Goal: Task Accomplishment & Management: Manage account settings

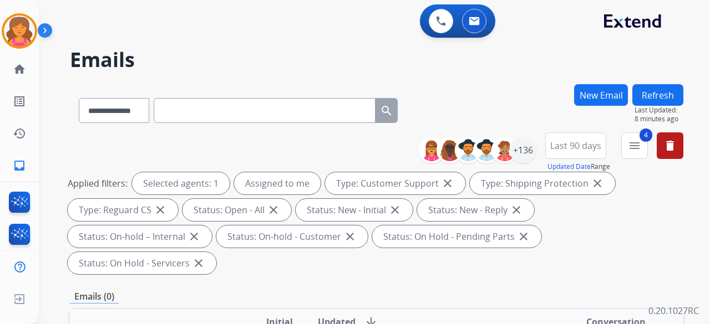
select select "**********"
click at [27, 38] on img at bounding box center [19, 31] width 31 height 31
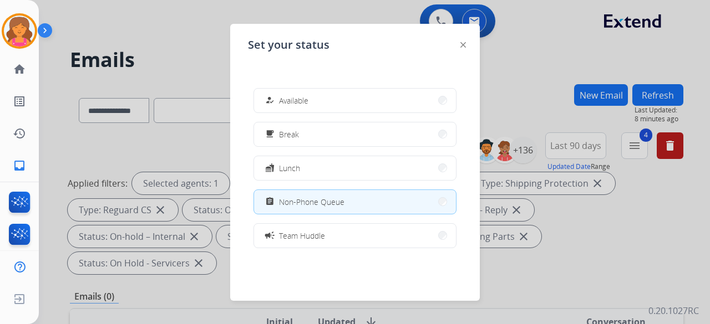
drag, startPoint x: 220, startPoint y: 49, endPoint x: 190, endPoint y: 33, distance: 34.0
click at [220, 49] on div at bounding box center [355, 162] width 710 height 324
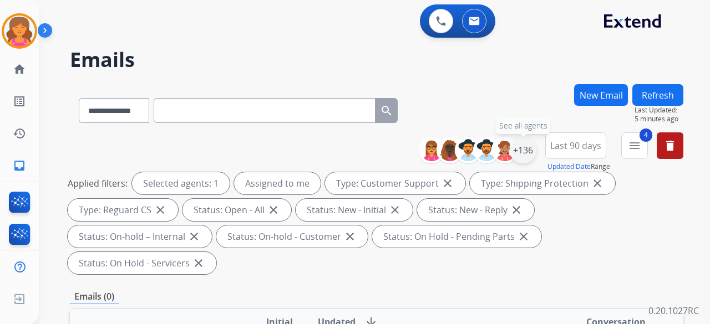
click at [529, 152] on div "+136" at bounding box center [523, 150] width 27 height 27
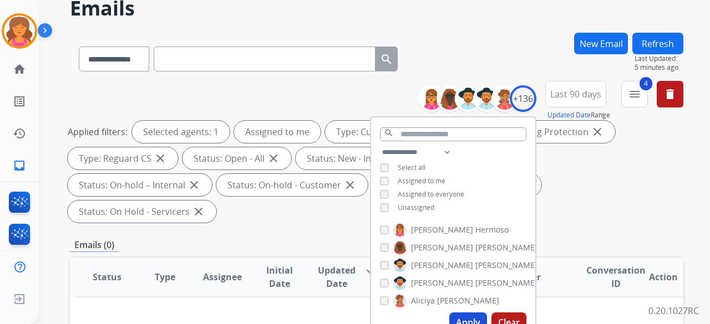
scroll to position [111, 0]
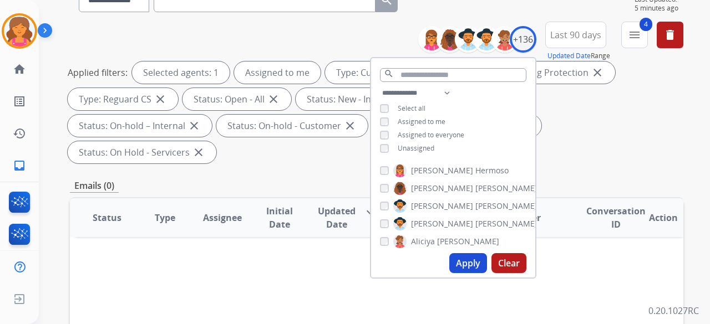
click at [465, 259] on button "Apply" at bounding box center [468, 263] width 38 height 20
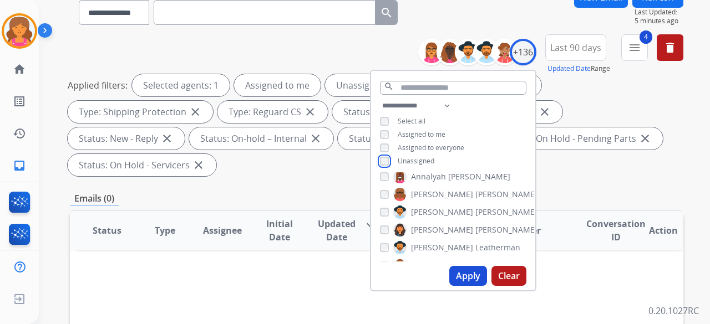
scroll to position [166, 0]
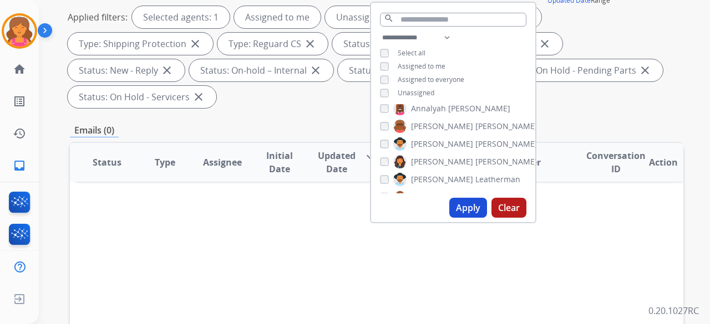
click at [471, 207] on button "Apply" at bounding box center [468, 208] width 38 height 20
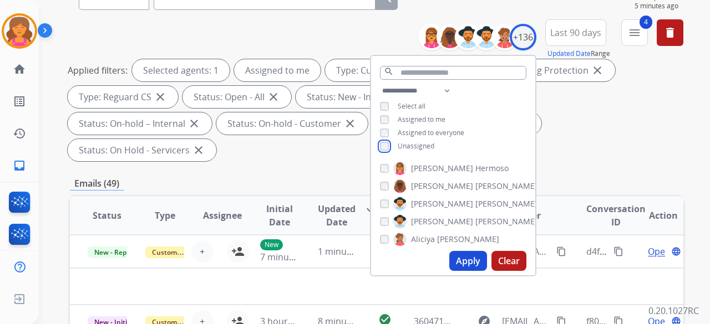
scroll to position [111, 0]
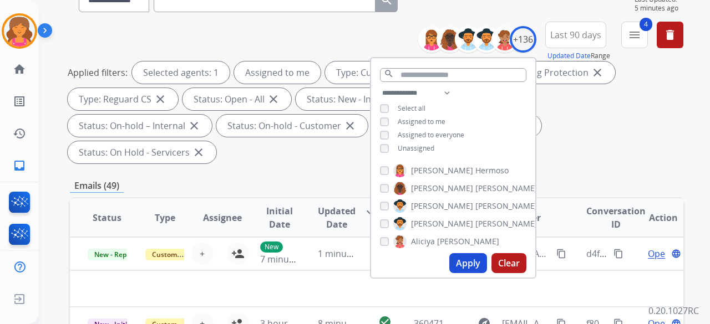
click at [456, 266] on button "Apply" at bounding box center [468, 263] width 38 height 20
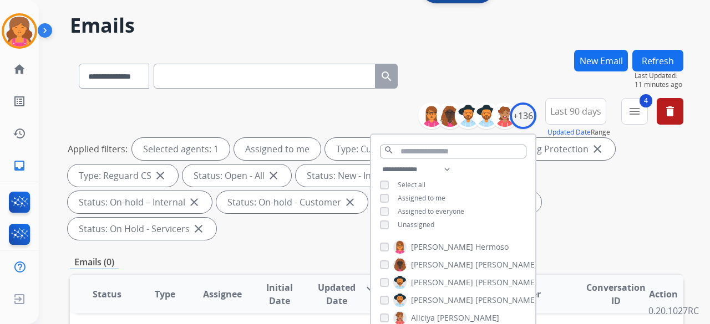
scroll to position [55, 0]
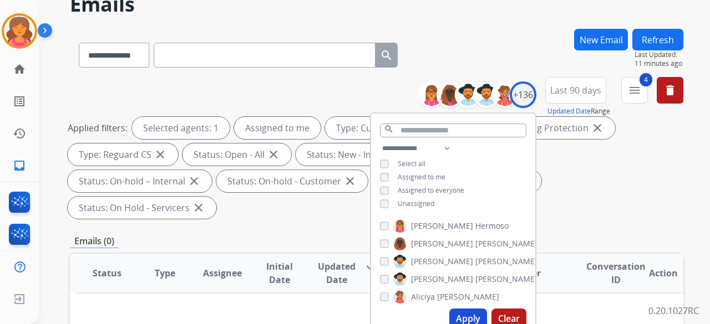
click at [460, 317] on button "Apply" at bounding box center [468, 319] width 38 height 20
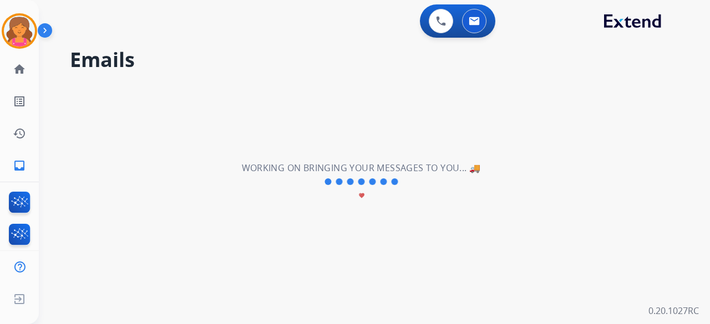
scroll to position [0, 0]
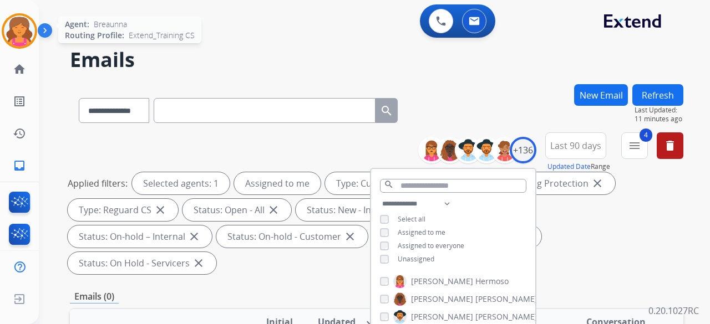
click at [26, 39] on img at bounding box center [19, 31] width 31 height 31
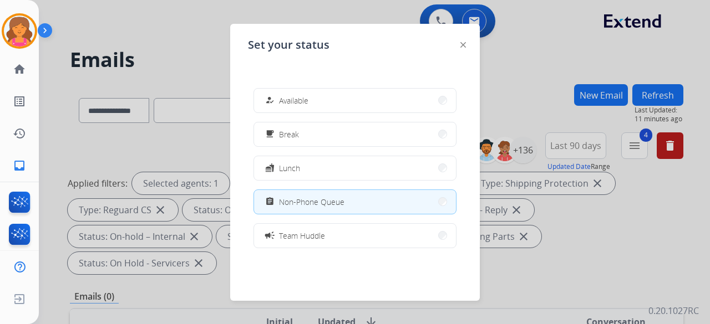
click at [227, 113] on div at bounding box center [355, 162] width 710 height 324
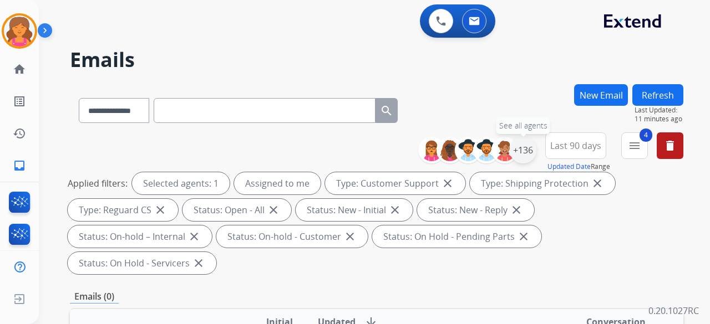
click at [519, 153] on div "+136" at bounding box center [523, 150] width 27 height 27
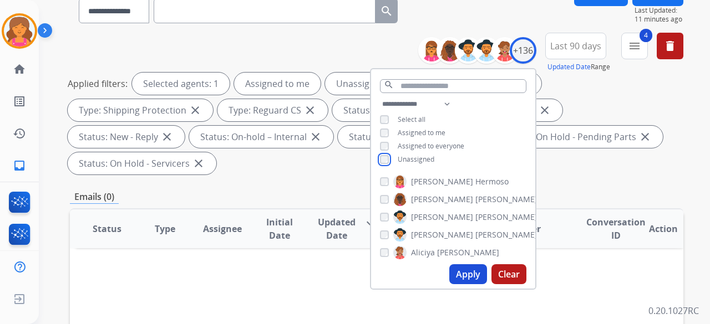
scroll to position [111, 0]
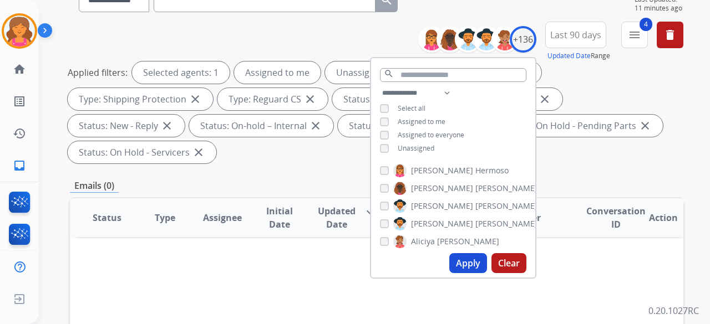
click at [461, 273] on div "Apply Clear" at bounding box center [453, 263] width 164 height 29
click at [461, 268] on button "Apply" at bounding box center [468, 263] width 38 height 20
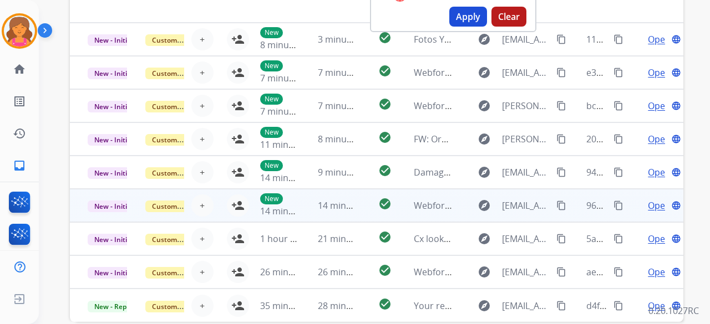
scroll to position [413, 0]
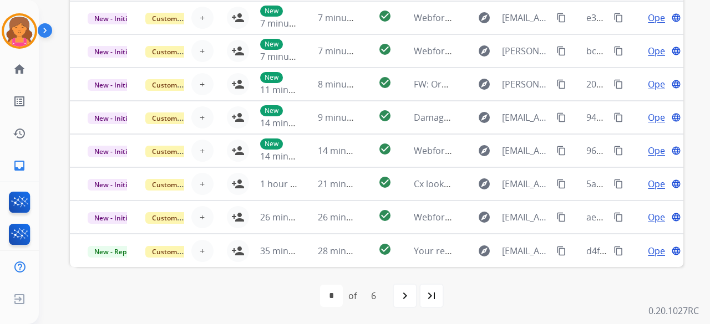
click at [398, 301] on mat-icon "navigate_next" at bounding box center [404, 295] width 13 height 13
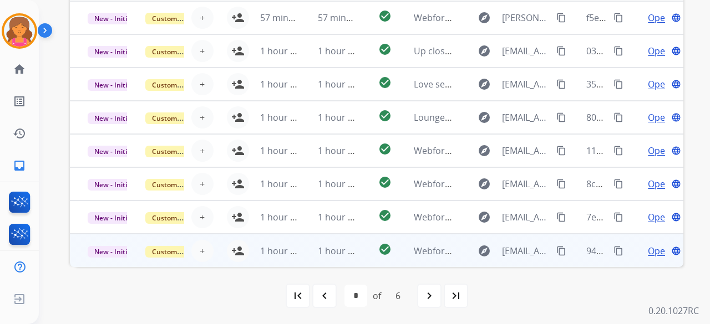
click at [462, 242] on td "explore [EMAIL_ADDRESS][DOMAIN_NAME] content_copy" at bounding box center [510, 250] width 115 height 33
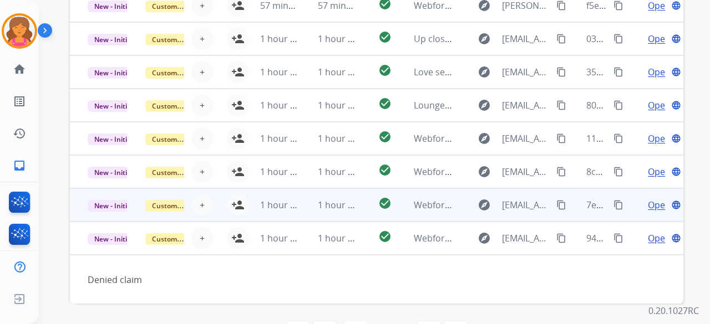
click at [369, 189] on td "check_circle" at bounding box center [376, 205] width 38 height 33
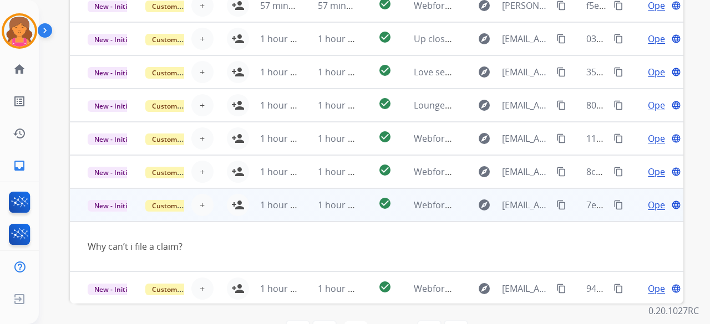
scroll to position [51, 0]
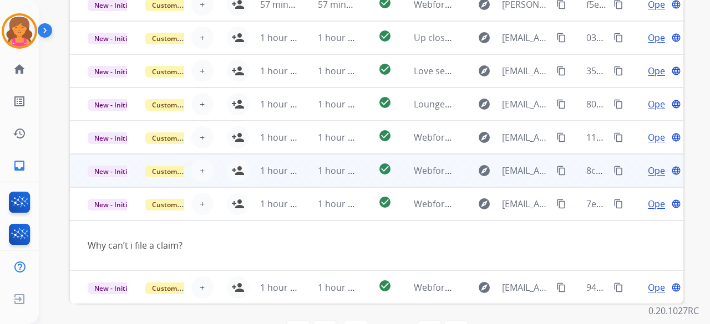
click at [364, 170] on td "check_circle" at bounding box center [376, 170] width 38 height 33
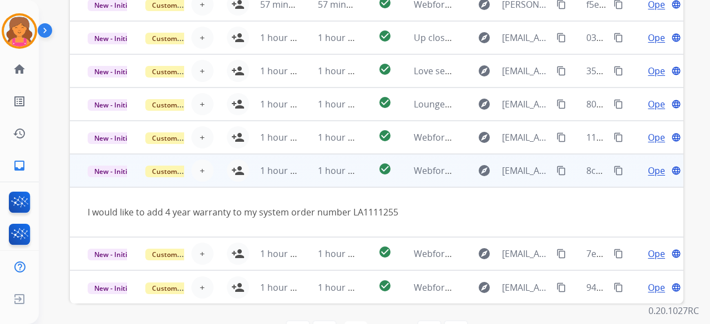
click at [242, 169] on td "1 hour ago" at bounding box center [271, 170] width 58 height 33
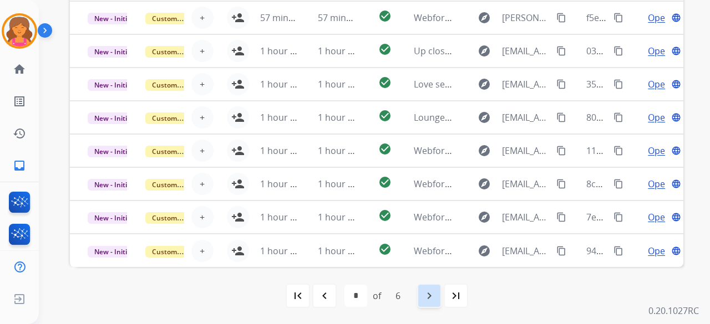
click at [431, 293] on mat-icon "navigate_next" at bounding box center [429, 295] width 13 height 13
click at [420, 299] on div "navigate_next" at bounding box center [429, 296] width 24 height 24
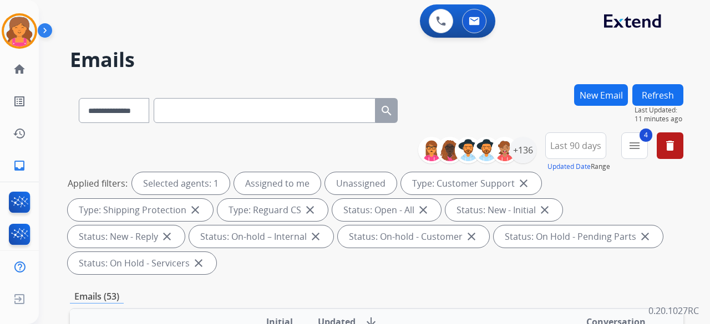
scroll to position [388, 0]
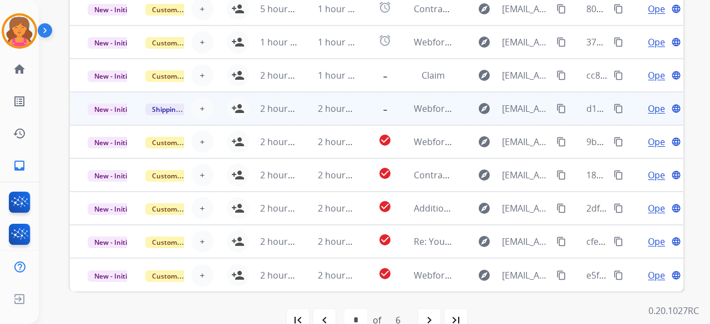
click at [242, 109] on td "2 hours ago" at bounding box center [271, 108] width 58 height 33
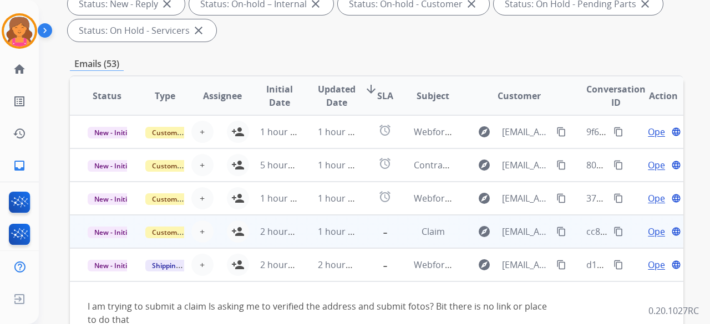
scroll to position [222, 0]
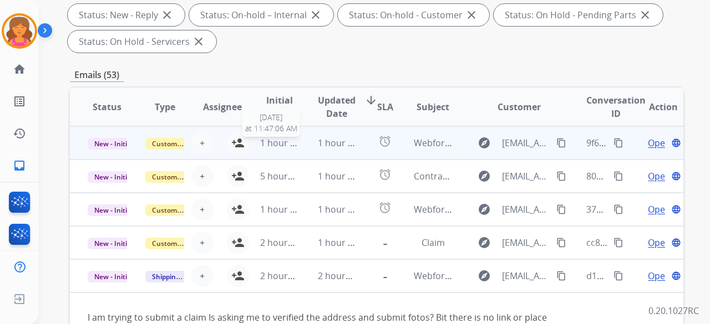
click at [260, 138] on span "1 hour ago" at bounding box center [282, 143] width 45 height 12
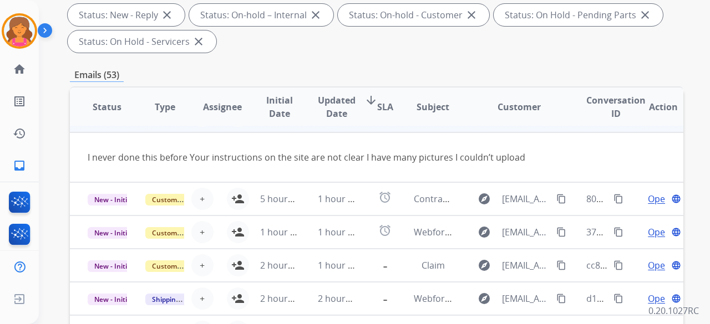
scroll to position [51, 0]
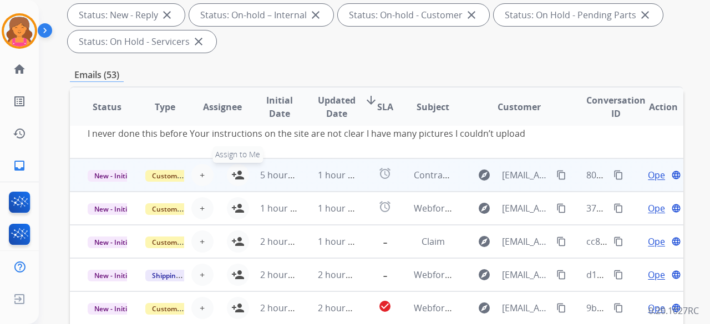
click at [224, 175] on div "+ Select agent person_add Assign to Me" at bounding box center [213, 175] width 71 height 22
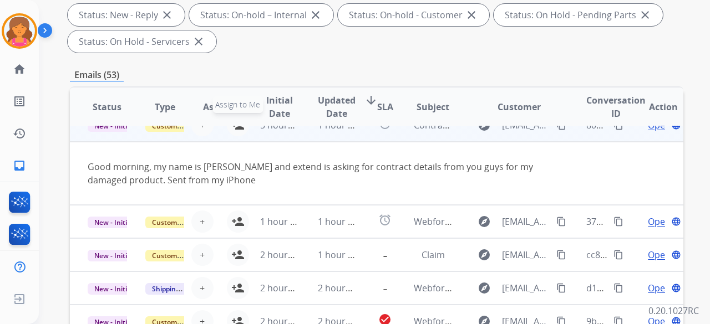
scroll to position [33, 0]
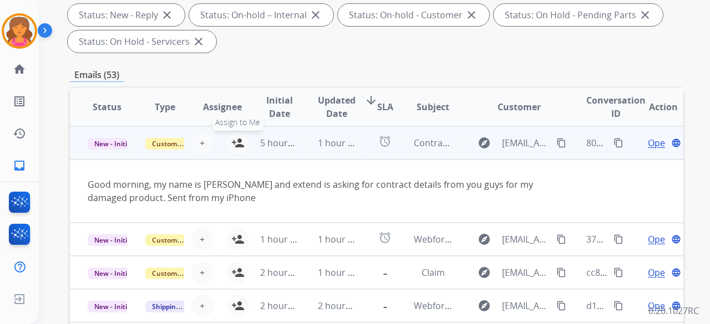
click at [236, 139] on mat-icon "person_add" at bounding box center [237, 142] width 13 height 13
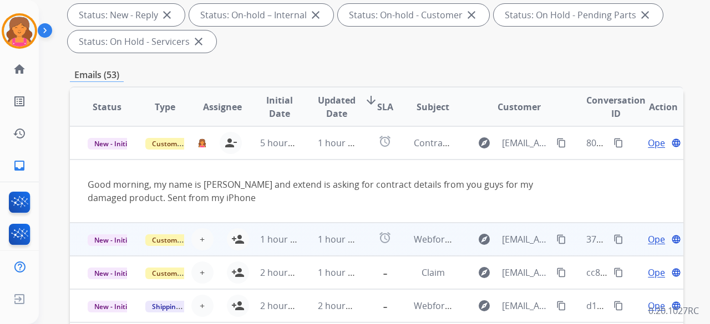
click at [353, 242] on td "1 hour ago" at bounding box center [329, 239] width 58 height 33
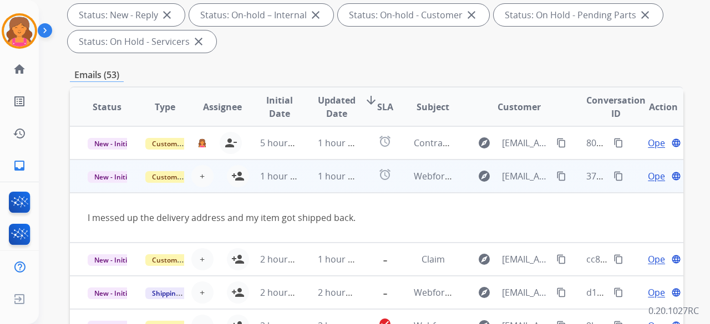
scroll to position [51, 0]
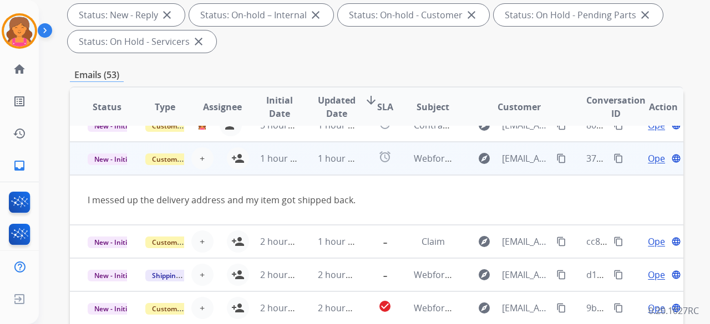
click at [242, 160] on td "1 hour ago" at bounding box center [271, 158] width 58 height 33
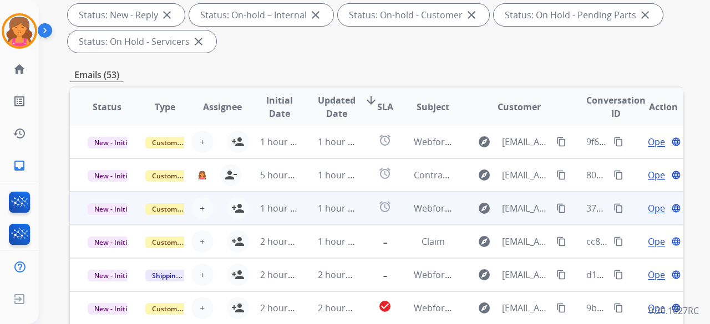
click at [368, 212] on td "alarm" at bounding box center [376, 208] width 38 height 33
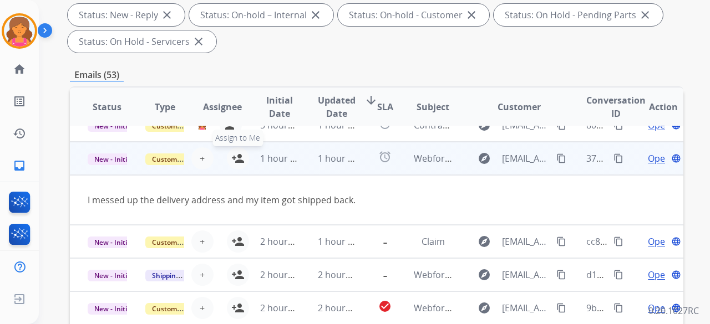
click at [238, 161] on mat-icon "person_add" at bounding box center [237, 158] width 13 height 13
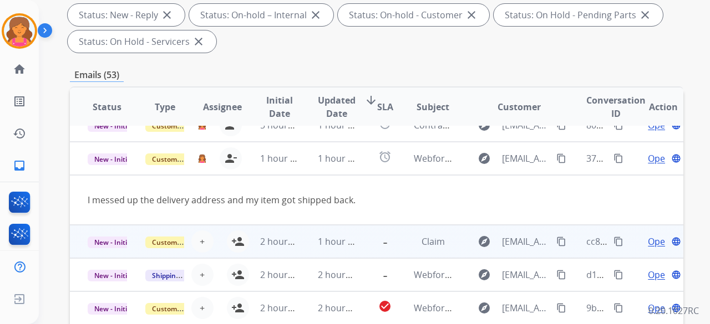
click at [308, 246] on td "1 hour ago" at bounding box center [329, 241] width 58 height 33
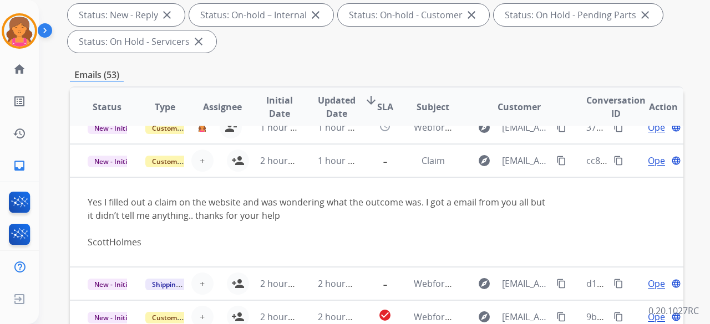
scroll to position [91, 0]
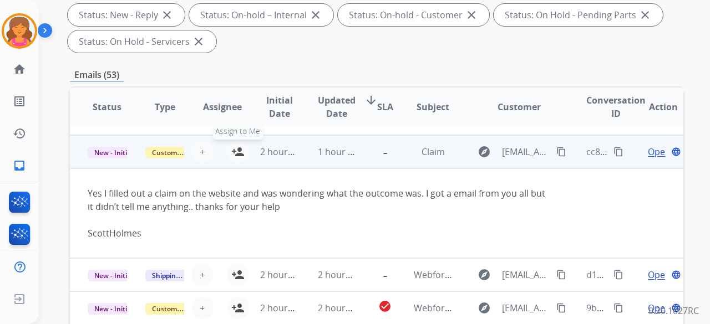
click at [231, 150] on mat-icon "person_add" at bounding box center [237, 151] width 13 height 13
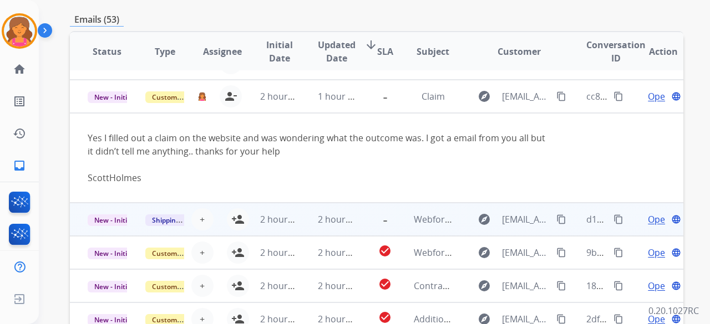
scroll to position [388, 0]
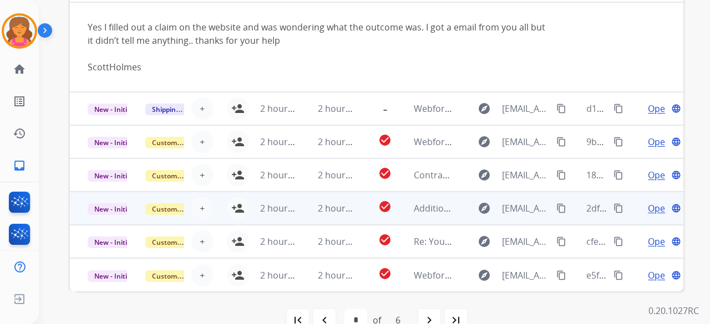
click at [363, 206] on td "check_circle" at bounding box center [376, 208] width 38 height 33
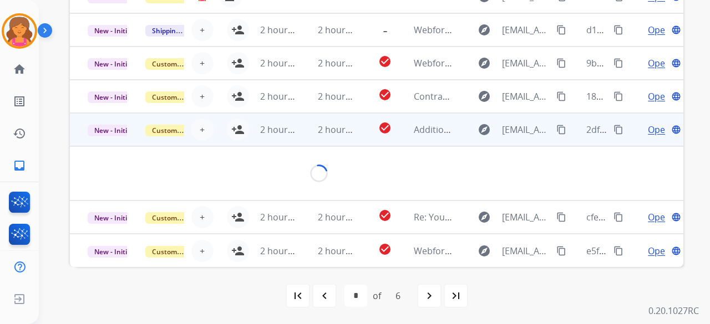
scroll to position [51, 0]
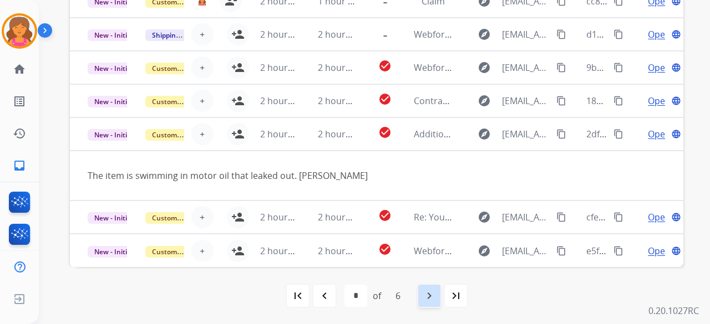
click at [423, 307] on div "navigate_next" at bounding box center [429, 296] width 24 height 24
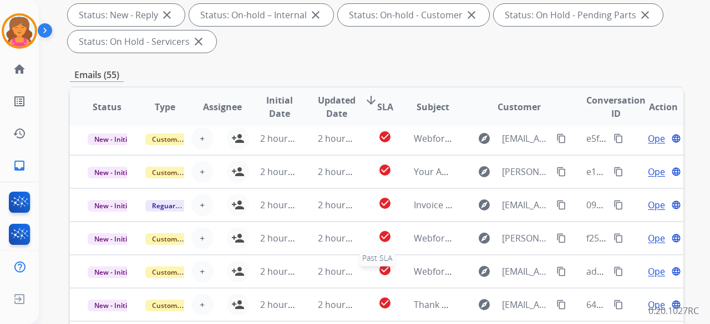
scroll to position [413, 0]
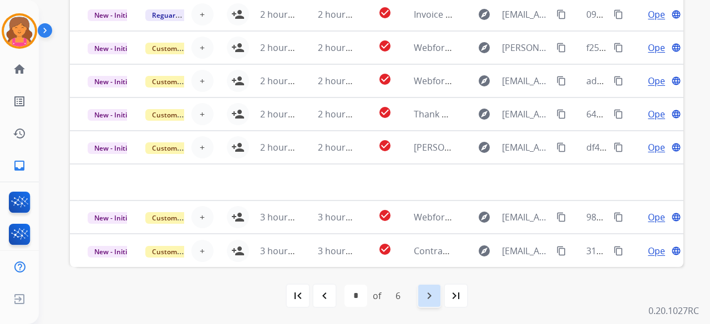
click at [433, 299] on mat-icon "navigate_next" at bounding box center [429, 295] width 13 height 13
select select "*"
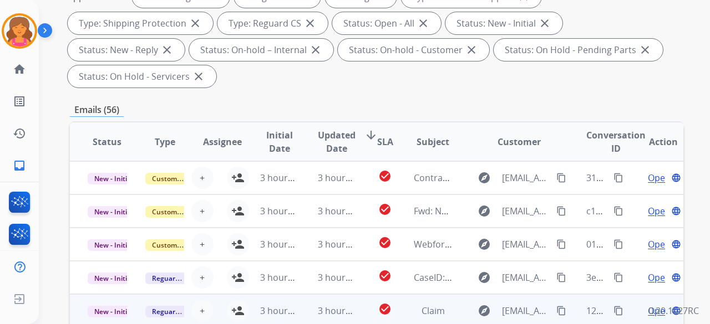
scroll to position [277, 0]
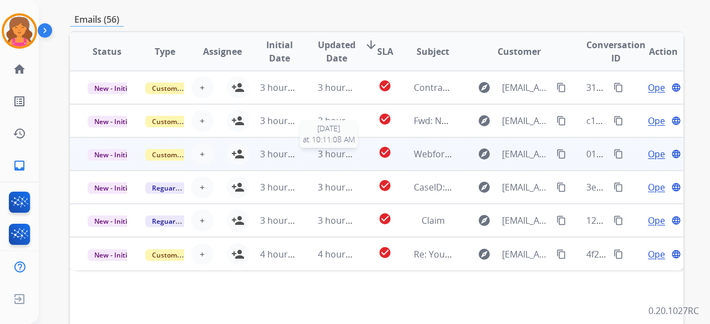
click at [348, 157] on span "3 hours ago" at bounding box center [343, 154] width 50 height 12
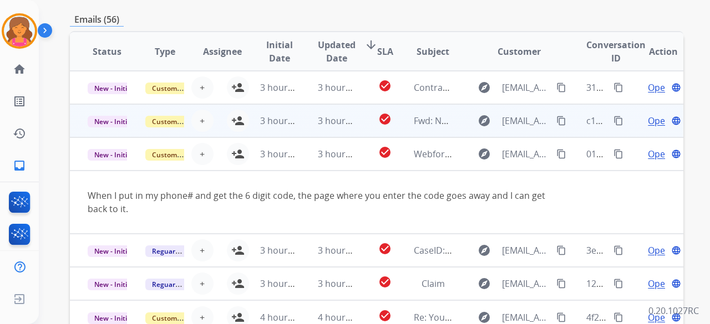
click at [358, 134] on td "check_circle" at bounding box center [376, 120] width 38 height 33
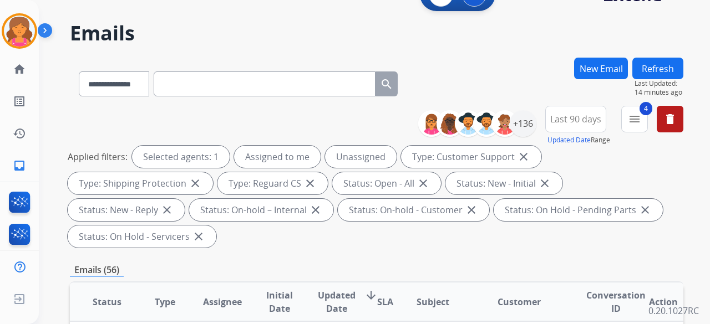
scroll to position [0, 0]
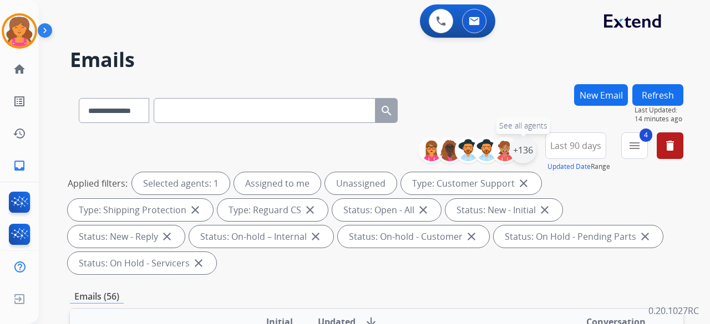
click at [530, 154] on div "+136" at bounding box center [523, 150] width 27 height 27
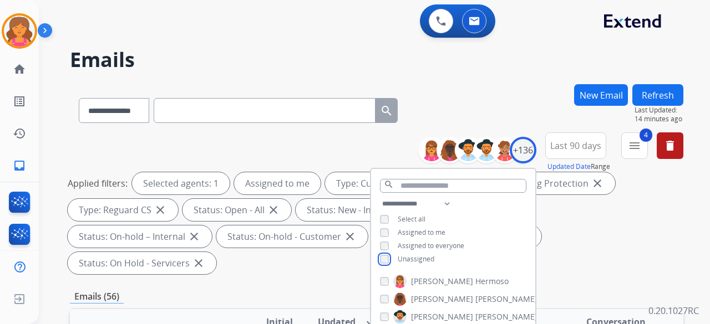
scroll to position [277, 0]
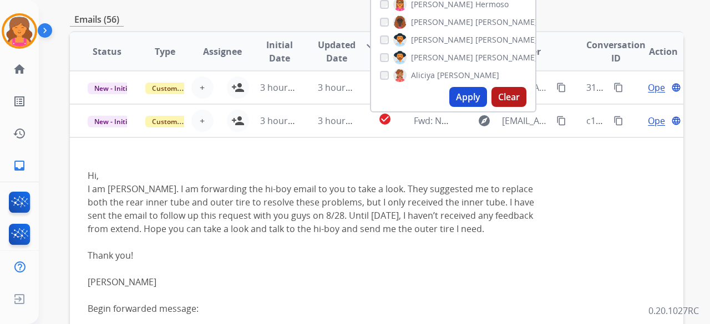
click at [468, 98] on button "Apply" at bounding box center [468, 97] width 38 height 20
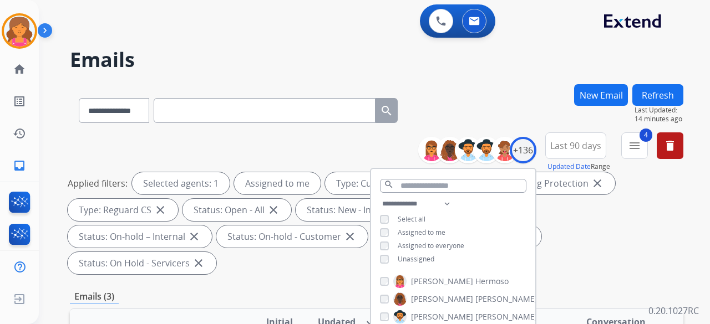
click at [348, 153] on div "**********" at bounding box center [376, 206] width 613 height 146
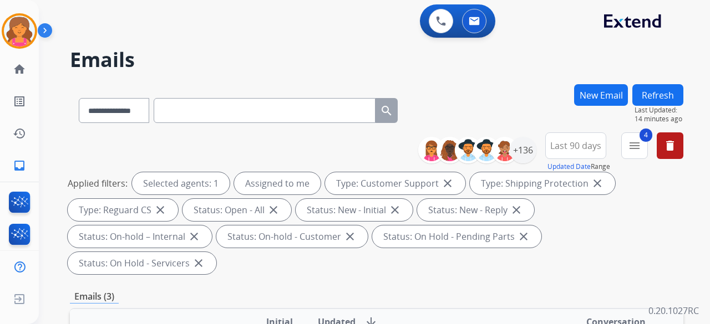
scroll to position [277, 0]
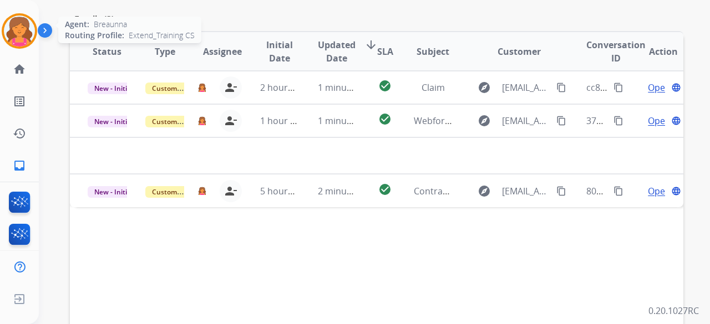
click at [31, 24] on img at bounding box center [19, 31] width 31 height 31
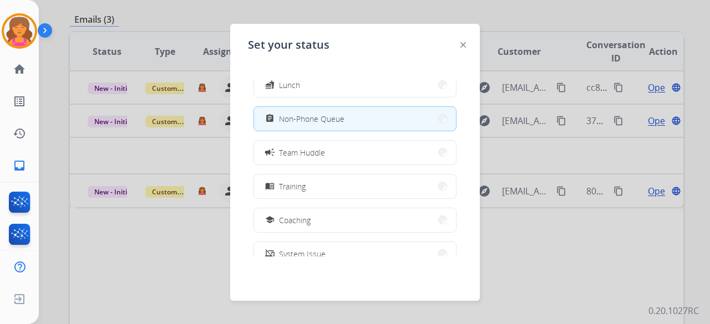
scroll to position [0, 0]
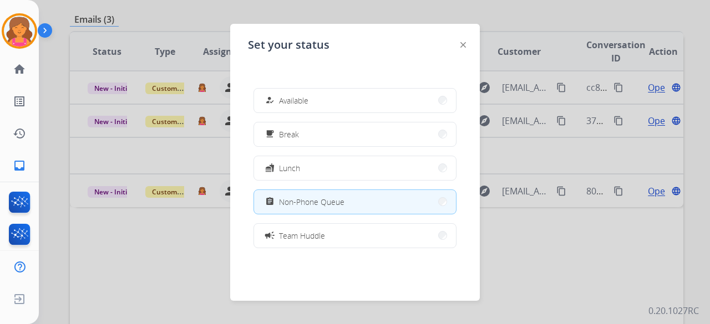
click at [109, 238] on div at bounding box center [355, 162] width 710 height 324
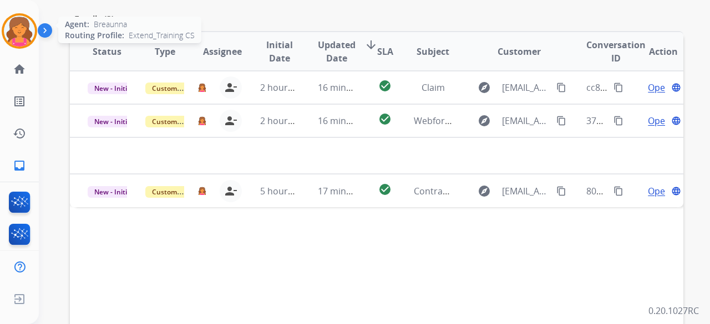
click at [35, 33] on div at bounding box center [19, 30] width 35 height 35
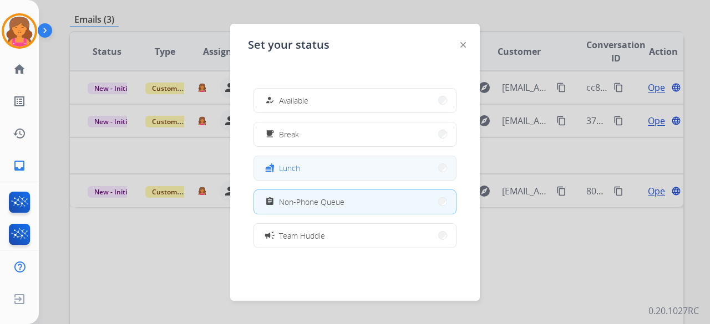
click at [287, 166] on span "Lunch" at bounding box center [289, 168] width 21 height 12
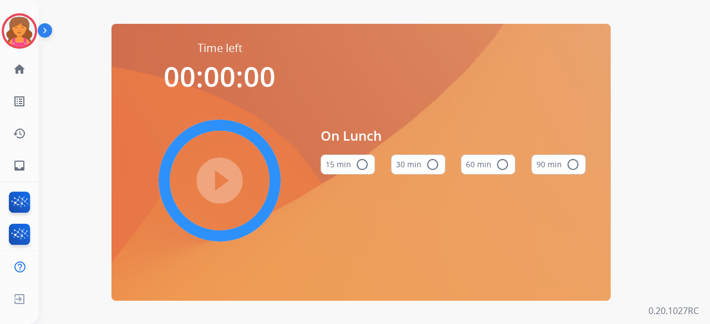
click at [475, 160] on button "60 min radio_button_unchecked" at bounding box center [488, 165] width 54 height 20
click at [226, 177] on mat-icon "play_circle_filled" at bounding box center [219, 180] width 13 height 13
